Goal: Task Accomplishment & Management: Complete application form

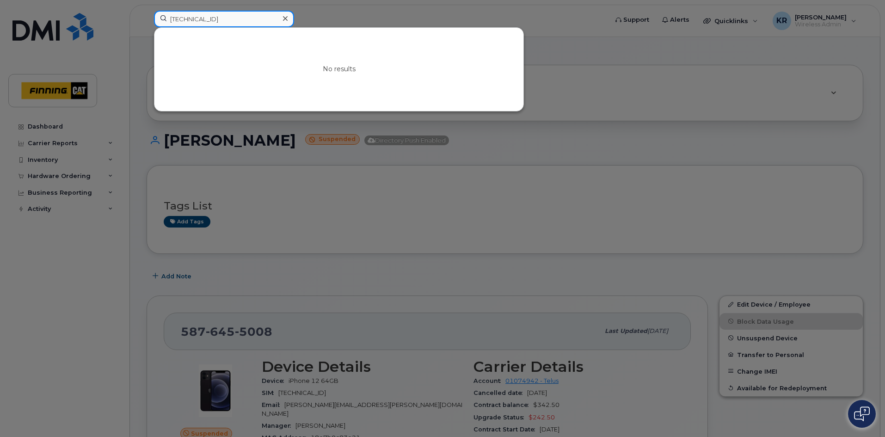
click at [254, 23] on input "[TECHNICAL_ID]" at bounding box center [224, 19] width 140 height 17
drag, startPoint x: 254, startPoint y: 22, endPoint x: 141, endPoint y: 8, distance: 113.6
click at [147, 13] on div "8912230102112194315 No results" at bounding box center [378, 21] width 462 height 20
click at [712, 49] on div at bounding box center [442, 218] width 885 height 437
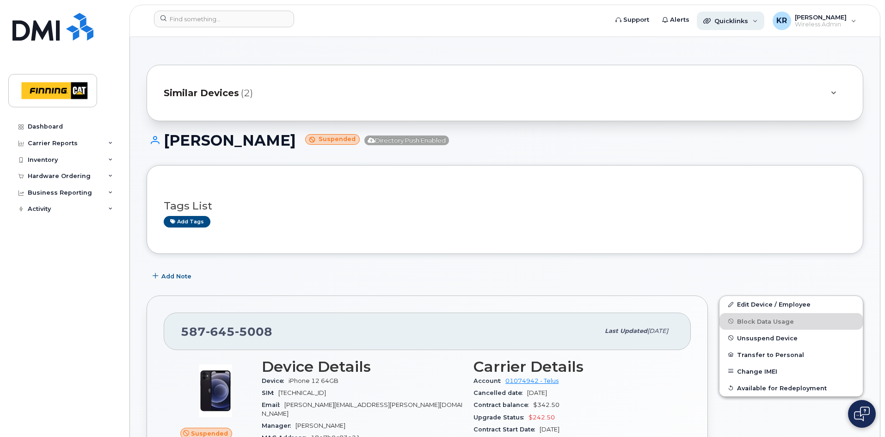
click at [731, 21] on span "Quicklinks" at bounding box center [731, 20] width 34 height 7
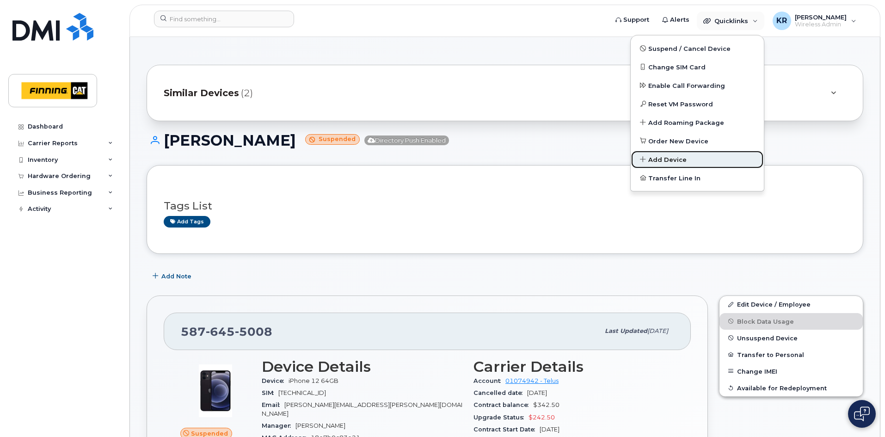
click at [668, 158] on span "Add Device" at bounding box center [667, 159] width 38 height 9
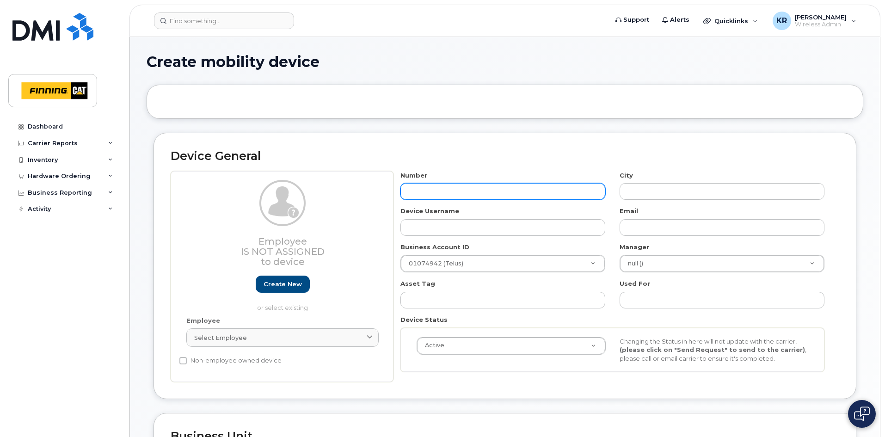
click at [428, 187] on input "text" at bounding box center [502, 191] width 205 height 17
type input "587"
type input "?"
type input "587-590-2705"
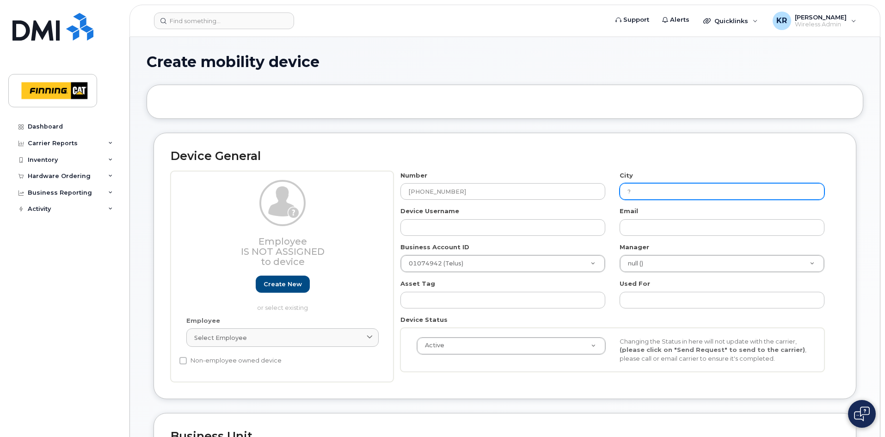
click at [648, 193] on input "?" at bounding box center [721, 191] width 205 height 17
type input "[GEOGRAPHIC_DATA]"
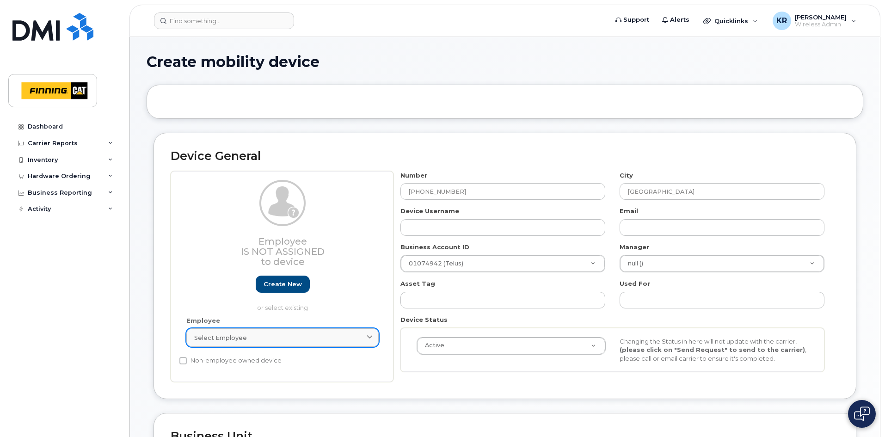
click at [260, 333] on div "Select employee" at bounding box center [282, 337] width 177 height 9
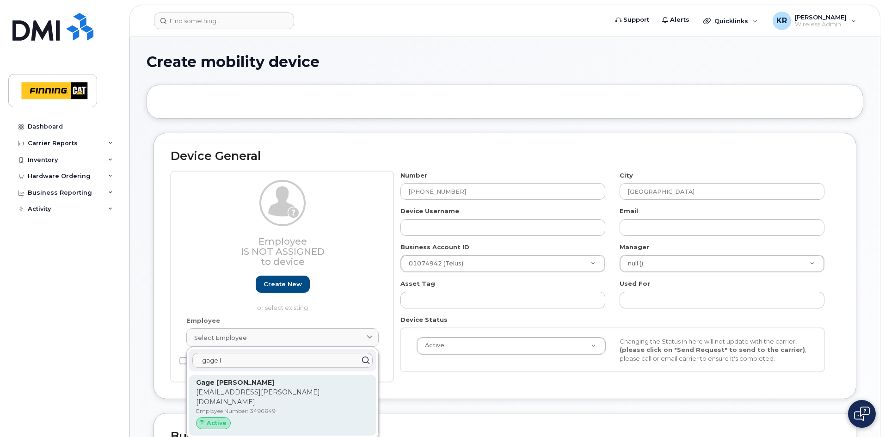
type input "gage l"
click at [237, 393] on p "Gage.LeBlanc@finning.com" at bounding box center [282, 396] width 173 height 19
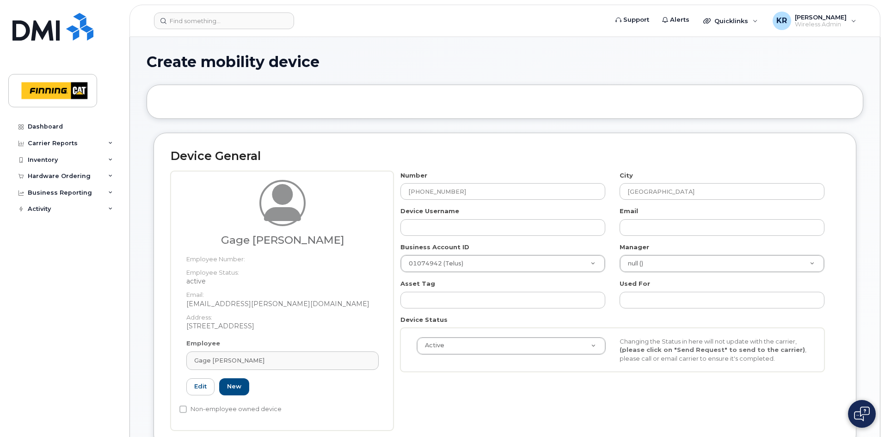
type input "3496649"
type input "Gage LeBlanc"
type input "gage.leblanc@finning.com"
type input "34126"
type input "34311"
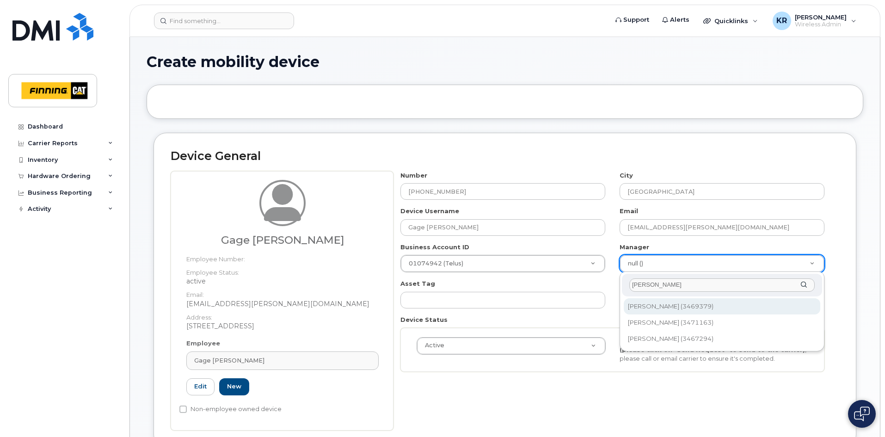
type input "harold"
type input "15325"
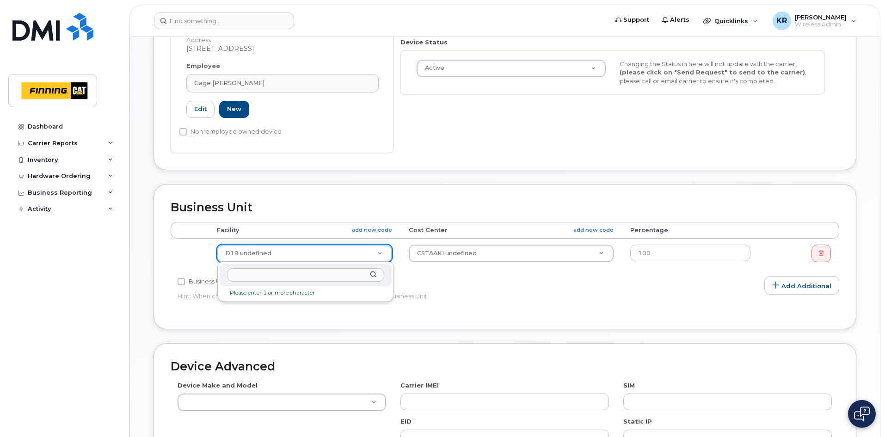
scroll to position [231, 0]
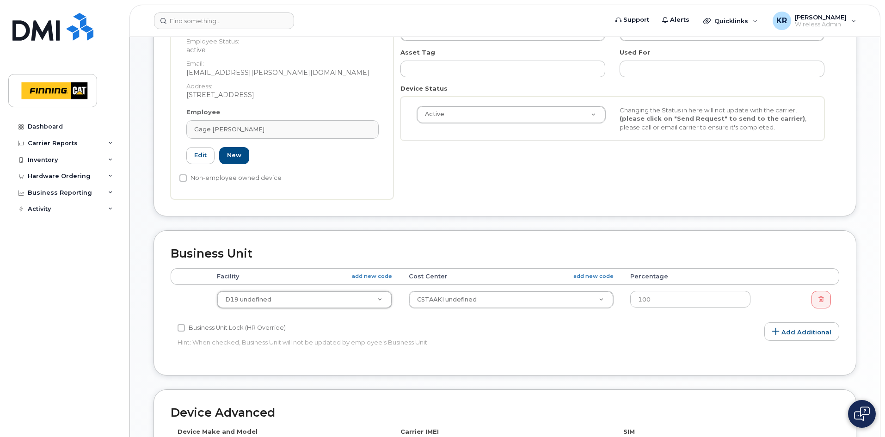
paste input "CA-1FNVC54"
type input "CA-1FNVC54"
paste input "CA-1FNVC54"
type input "CA-1FNVC54"
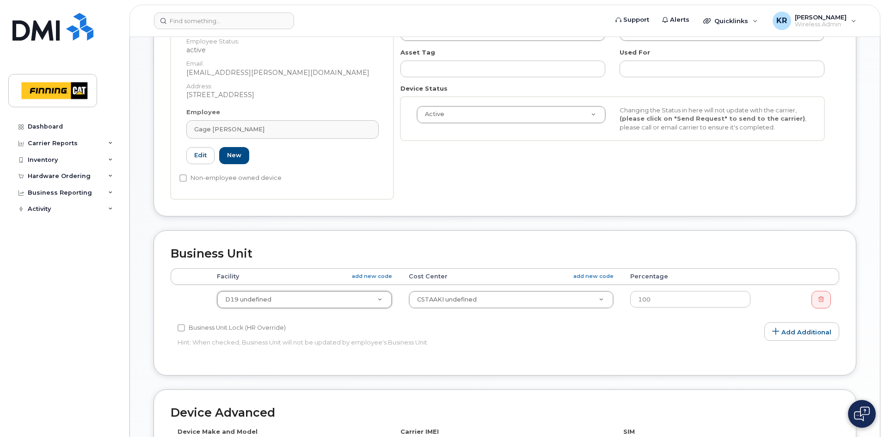
type input "CA-1FNVC54"
click at [457, 344] on p "Hint: When checked, Business Unit will not be updated by employee's Business Un…" at bounding box center [392, 342] width 431 height 9
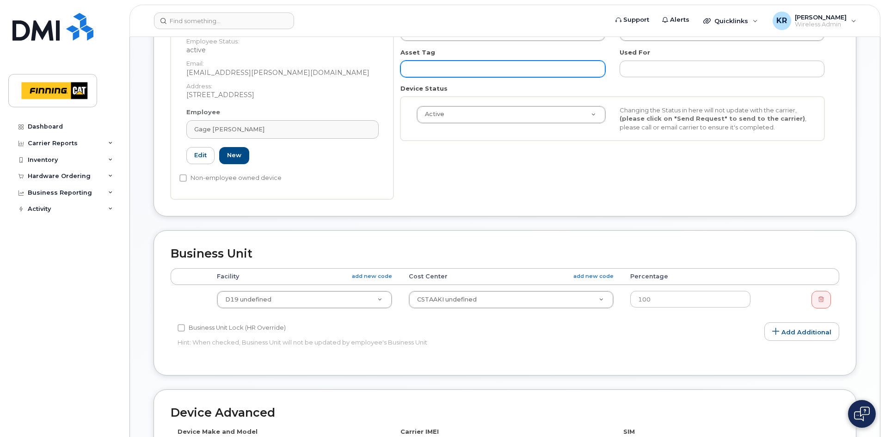
click at [461, 75] on input "text" at bounding box center [502, 69] width 205 height 17
paste input "CA-1FNVC54"
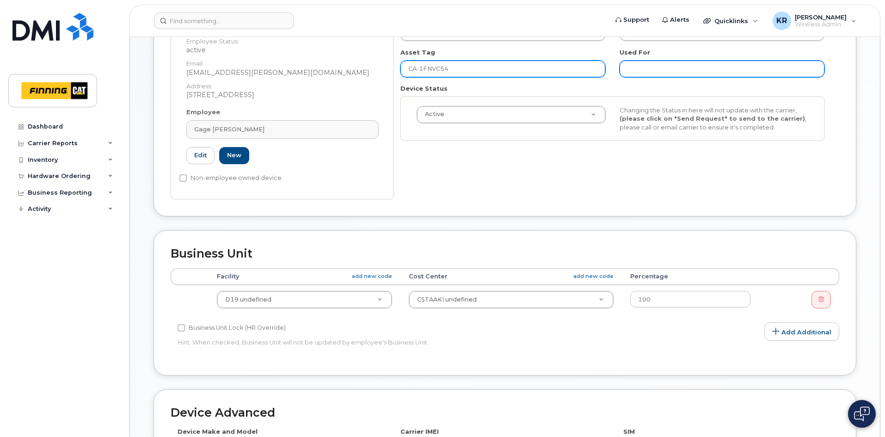
type input "CA-1FNVC54"
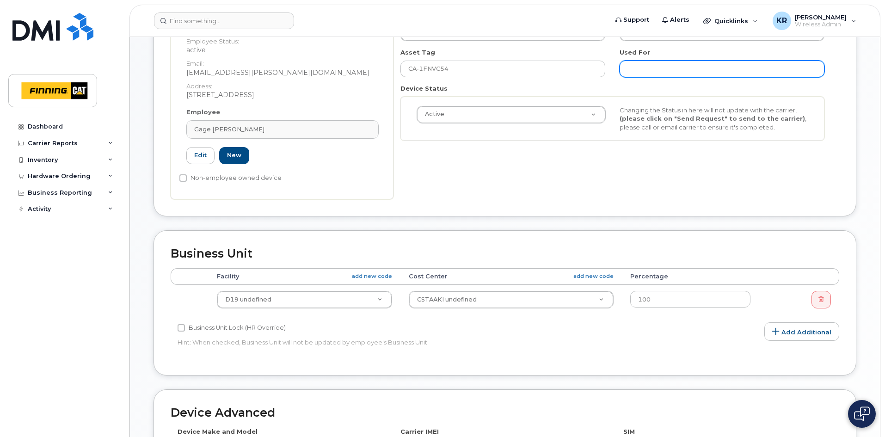
click at [634, 69] on input "text" at bounding box center [721, 69] width 205 height 17
paste input "CA-1FNVC54"
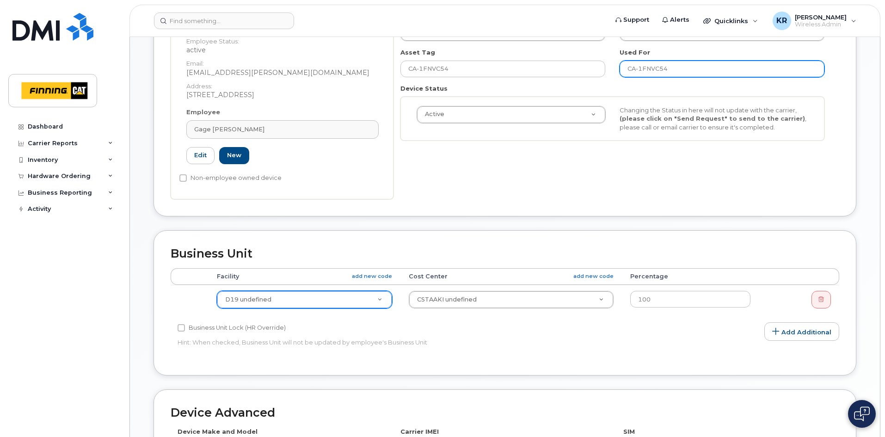
type input "CA-1FNVC54"
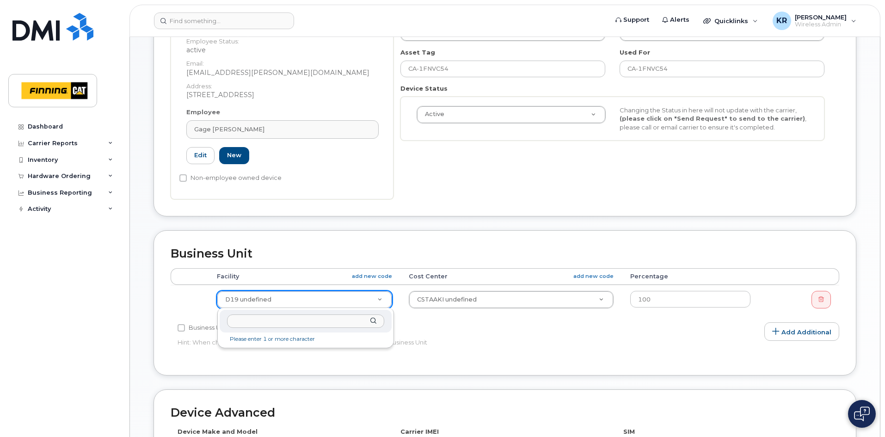
click at [265, 321] on input "text" at bounding box center [305, 320] width 157 height 13
type input "d29"
type input "34136"
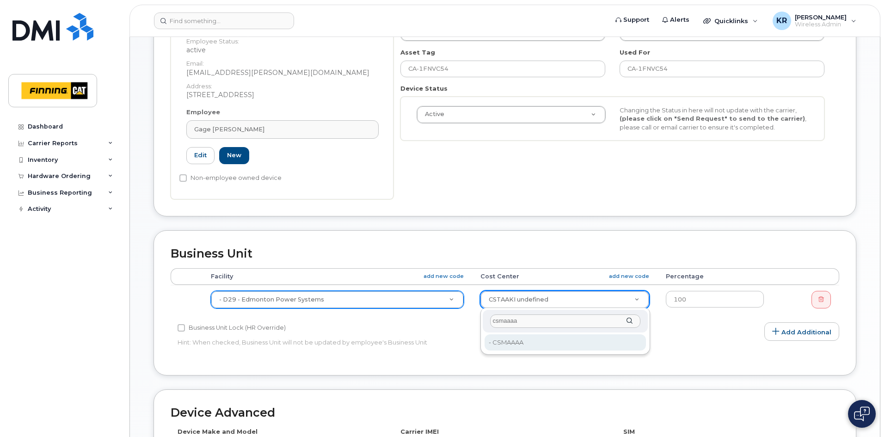
type input "csmaaaa"
type input "34293"
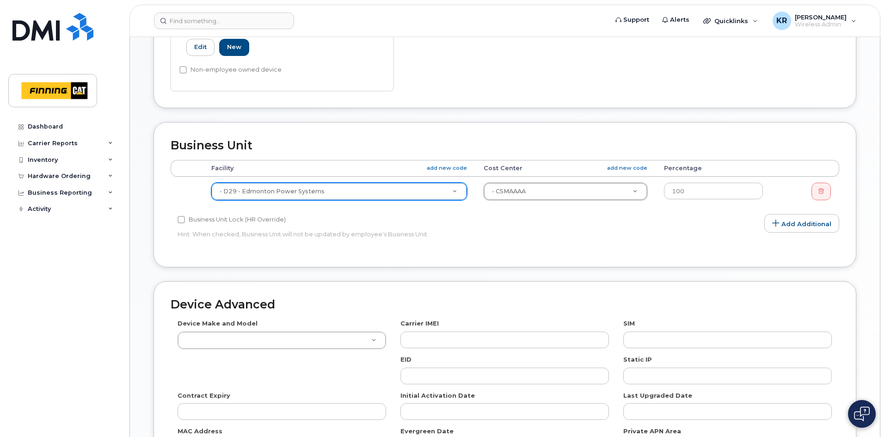
scroll to position [462, 0]
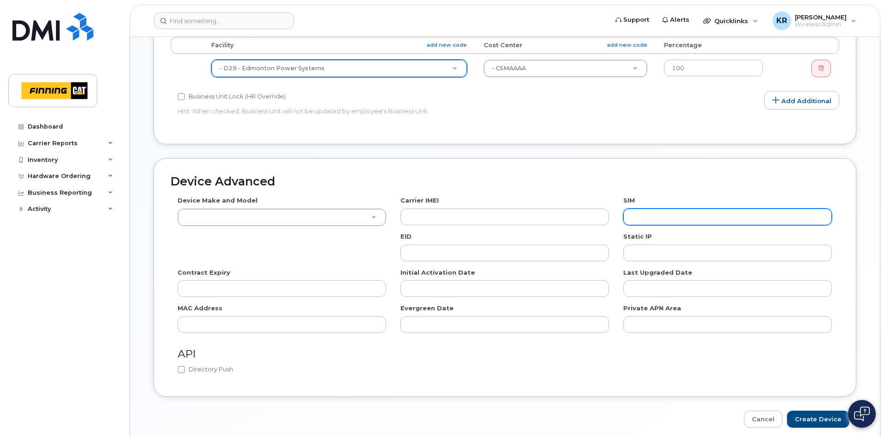
click at [648, 220] on input "text" at bounding box center [727, 216] width 208 height 17
click at [682, 215] on input "text" at bounding box center [727, 216] width 208 height 17
paste input "8912230102112194315"
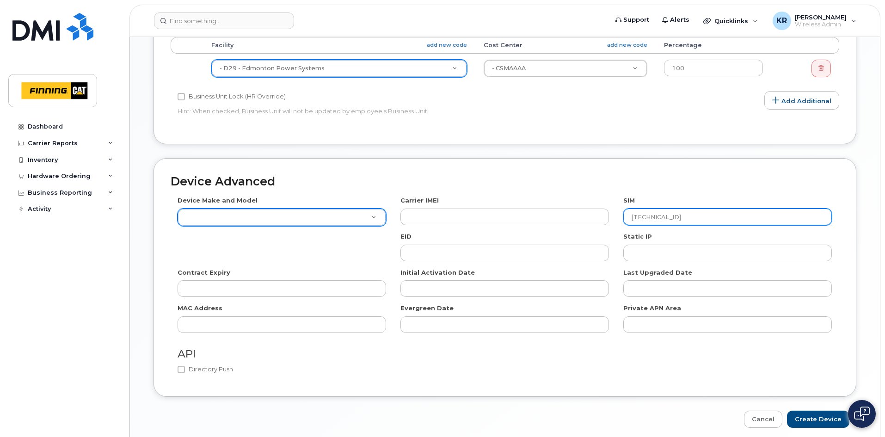
type input "8912230102112194315"
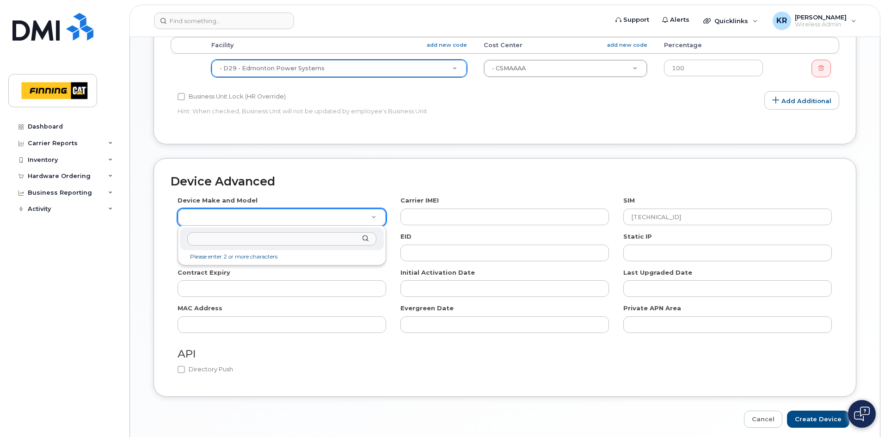
click at [230, 243] on input "text" at bounding box center [281, 238] width 189 height 13
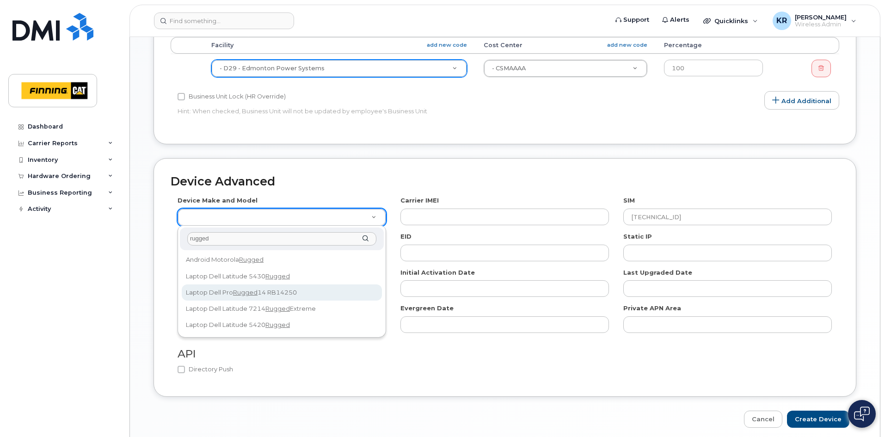
type input "rugged"
select select "2895"
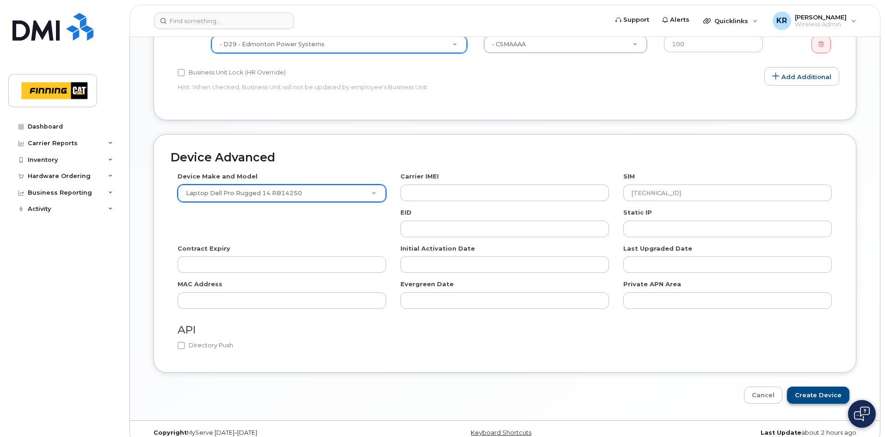
scroll to position [499, 0]
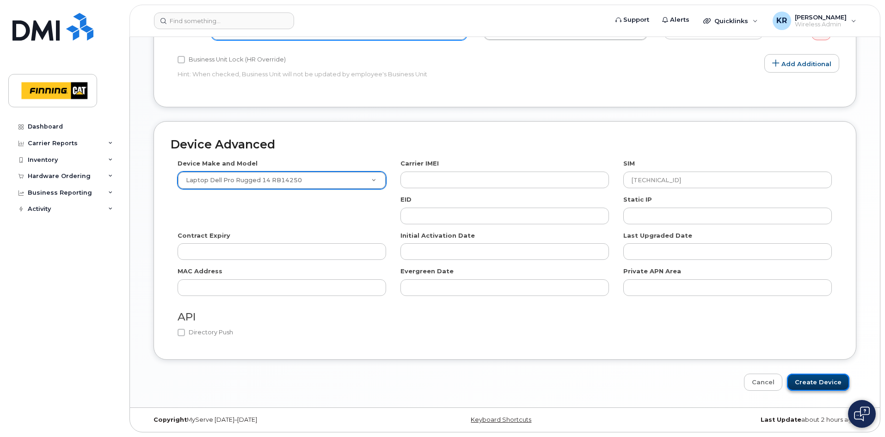
click at [816, 385] on input "Create Device" at bounding box center [818, 381] width 62 height 17
type input "Saving..."
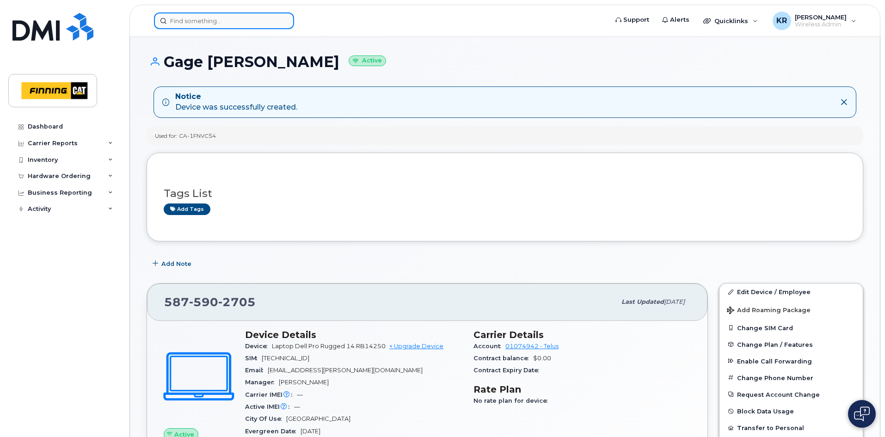
click at [202, 22] on input at bounding box center [224, 20] width 140 height 17
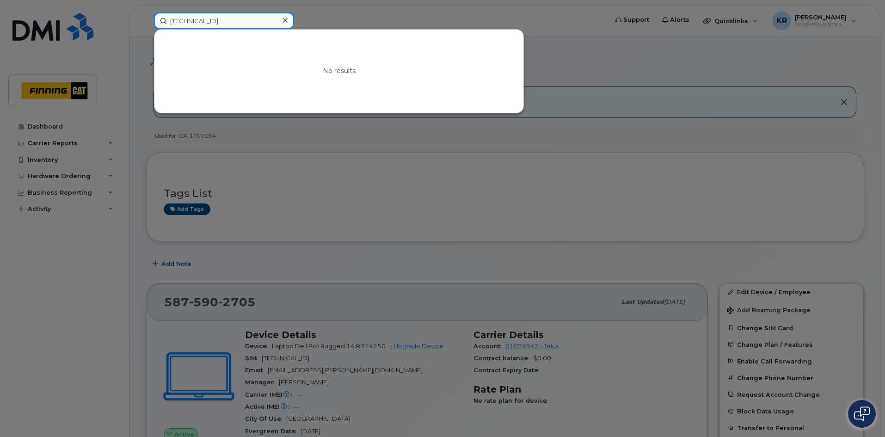
click at [258, 20] on input "[TECHNICAL_ID]" at bounding box center [224, 20] width 140 height 17
drag, startPoint x: 258, startPoint y: 20, endPoint x: 176, endPoint y: 20, distance: 82.7
click at [176, 20] on input "[TECHNICAL_ID]" at bounding box center [224, 20] width 140 height 17
type input "[PERSON_NAME]"
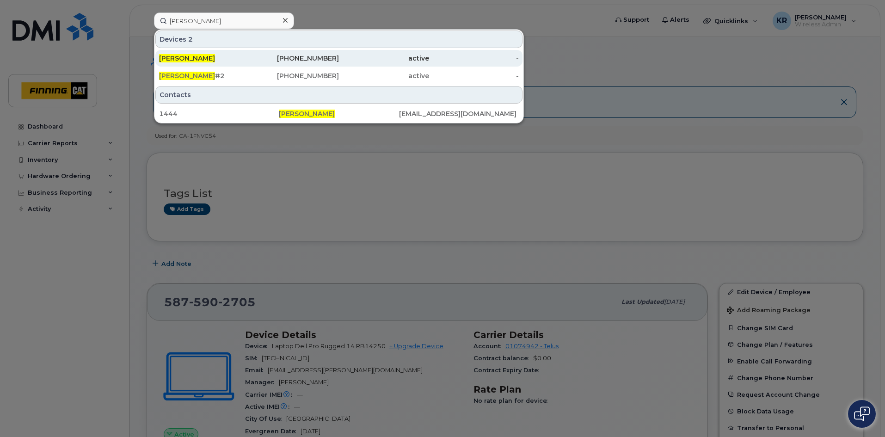
click at [340, 55] on div "active" at bounding box center [384, 58] width 90 height 9
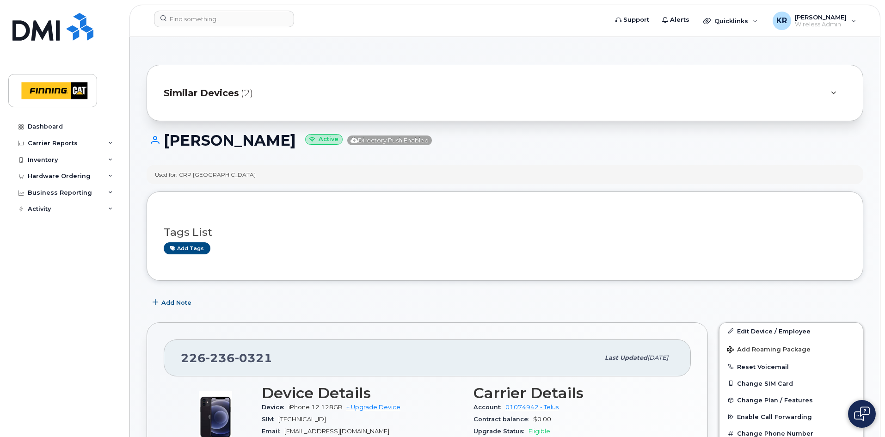
click at [232, 92] on span "Similar Devices" at bounding box center [201, 92] width 75 height 13
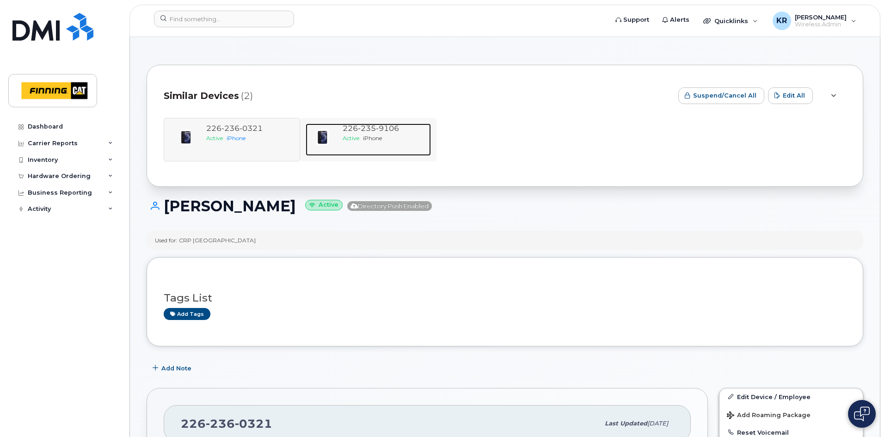
click at [390, 135] on div "Active iPhone" at bounding box center [384, 138] width 85 height 8
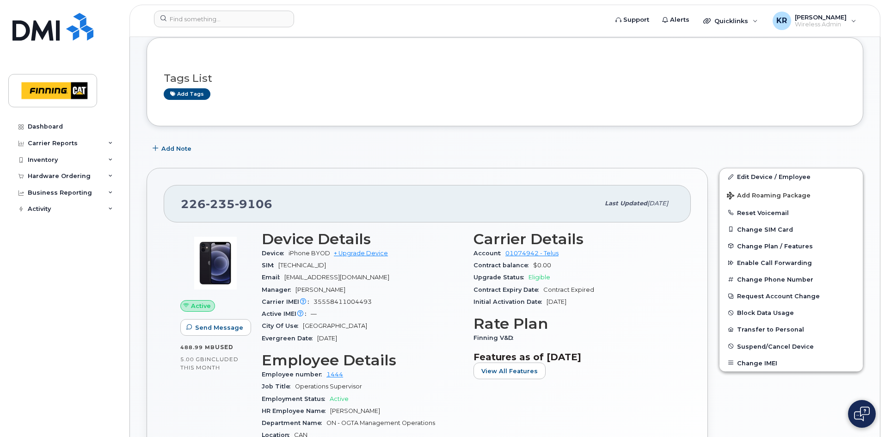
scroll to position [139, 0]
